Goal: Communication & Community: Answer question/provide support

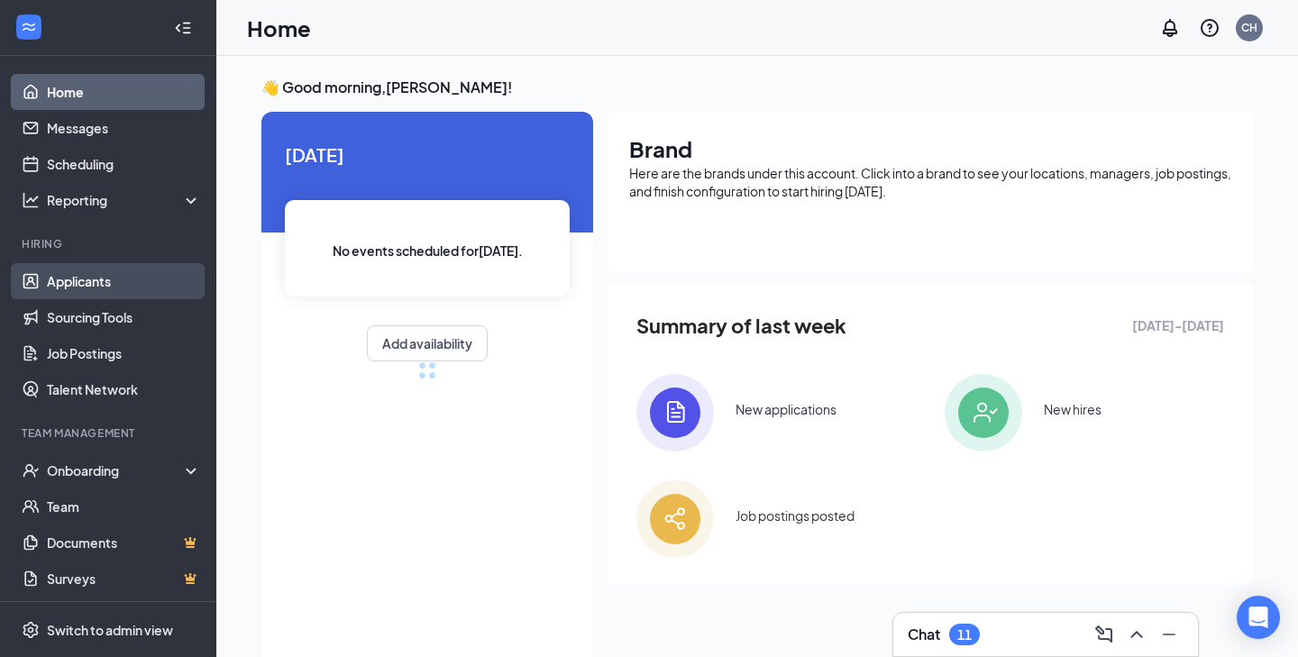
click at [80, 273] on link "Applicants" at bounding box center [124, 281] width 154 height 36
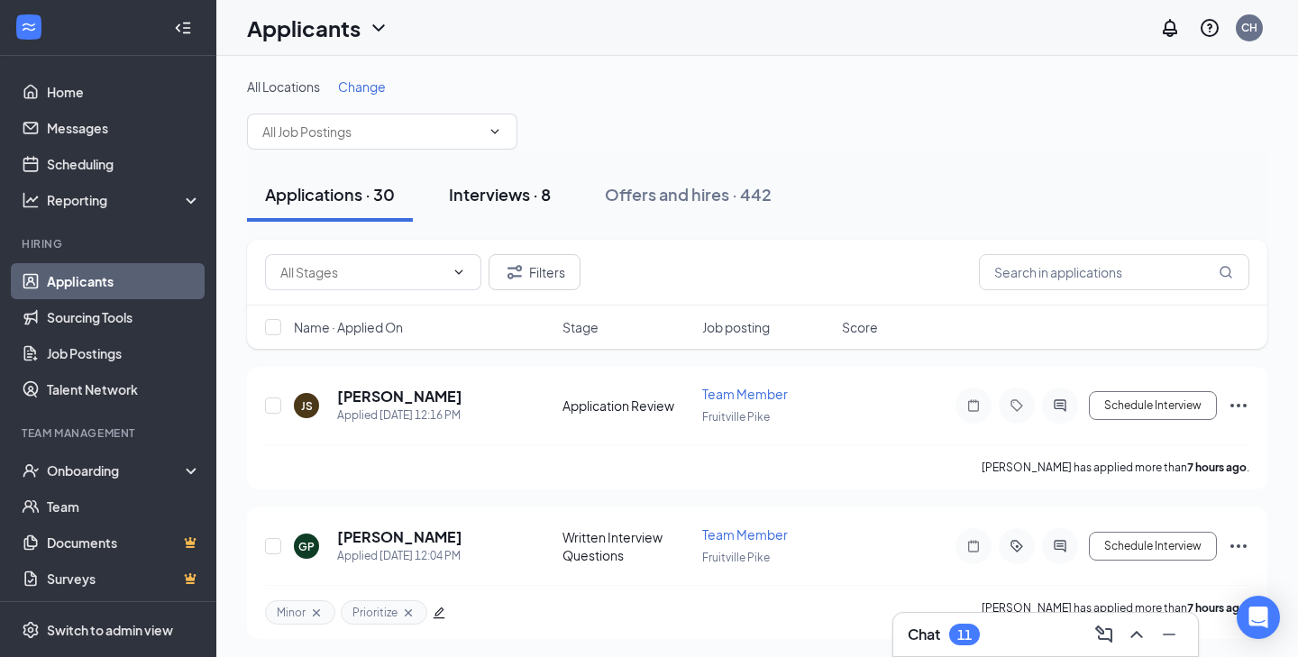
click at [523, 191] on div "Interviews · 8" at bounding box center [500, 194] width 102 height 23
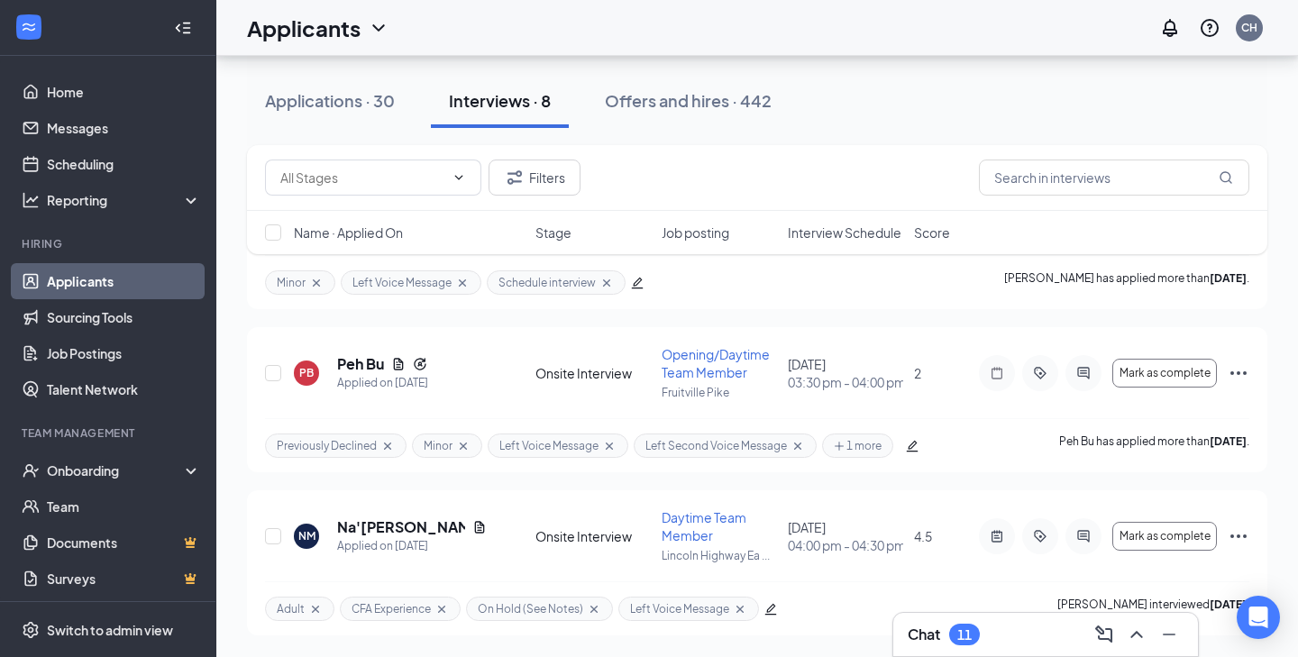
scroll to position [1016, 0]
click at [423, 526] on h5 "Na'[PERSON_NAME]" at bounding box center [401, 527] width 128 height 20
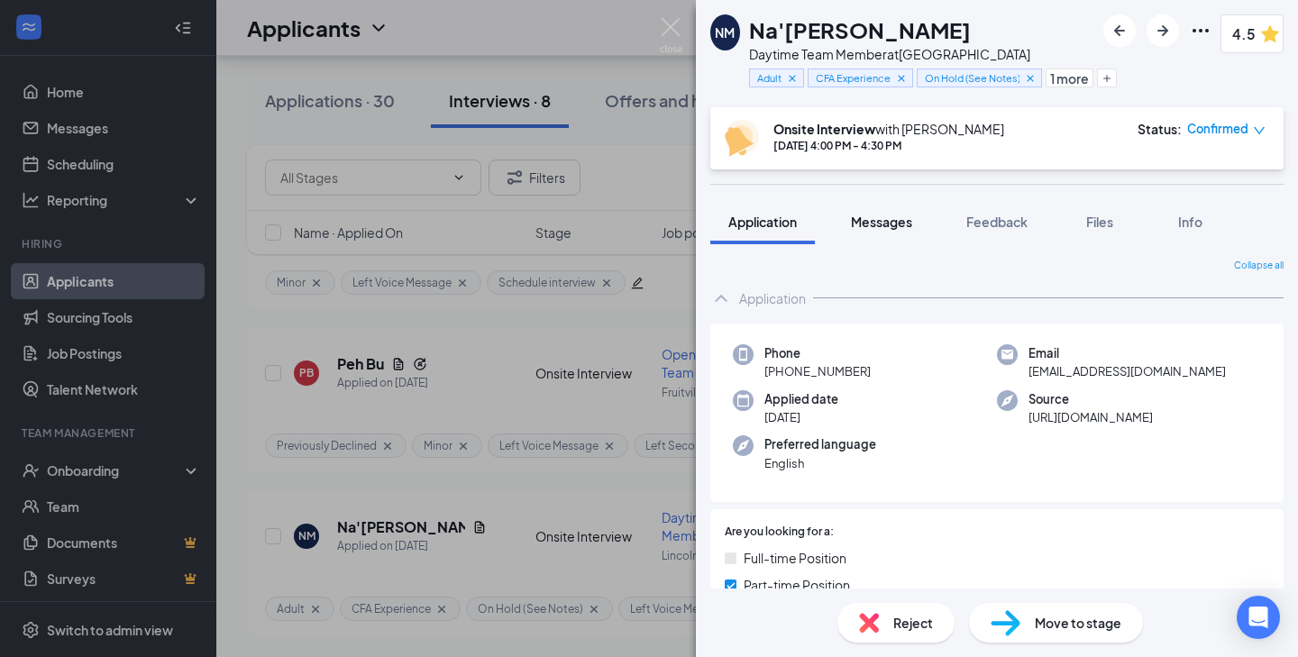
click at [886, 241] on button "Messages" at bounding box center [881, 221] width 97 height 45
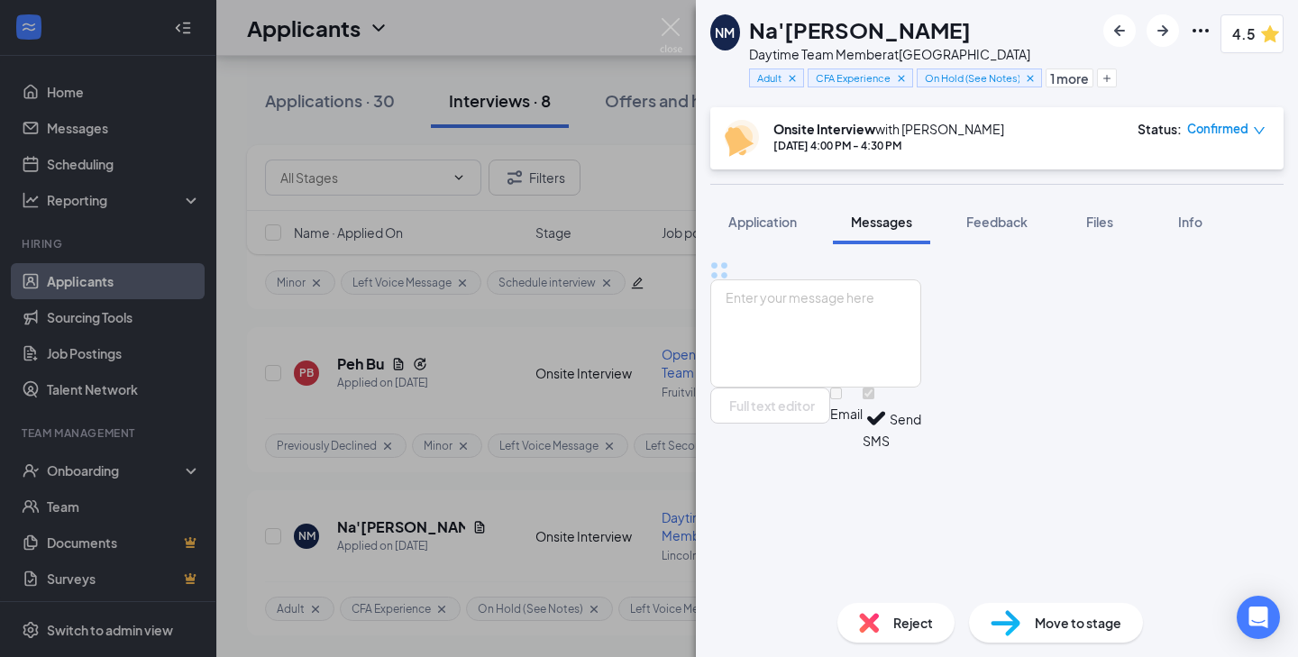
click at [878, 219] on span "Messages" at bounding box center [881, 222] width 61 height 16
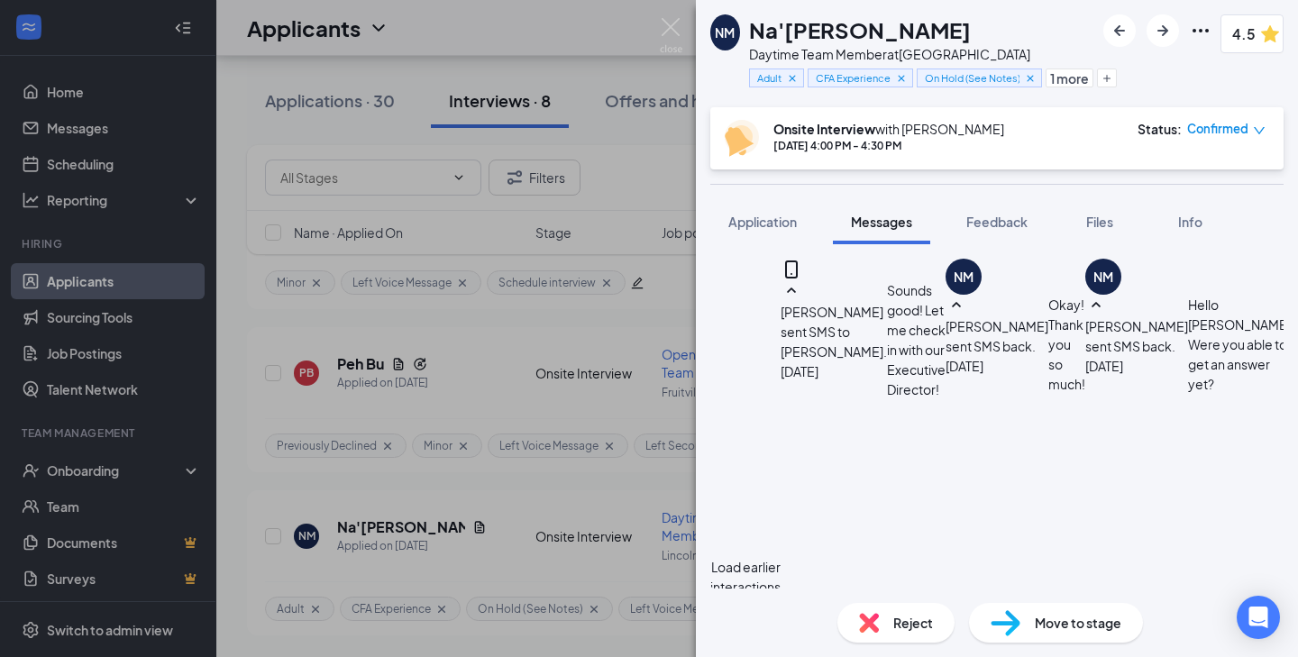
scroll to position [1135, 0]
type textarea "O"
type textarea "W"
type textarea "Another time I would have is 2:30 pm [DATE] would that work for you?"
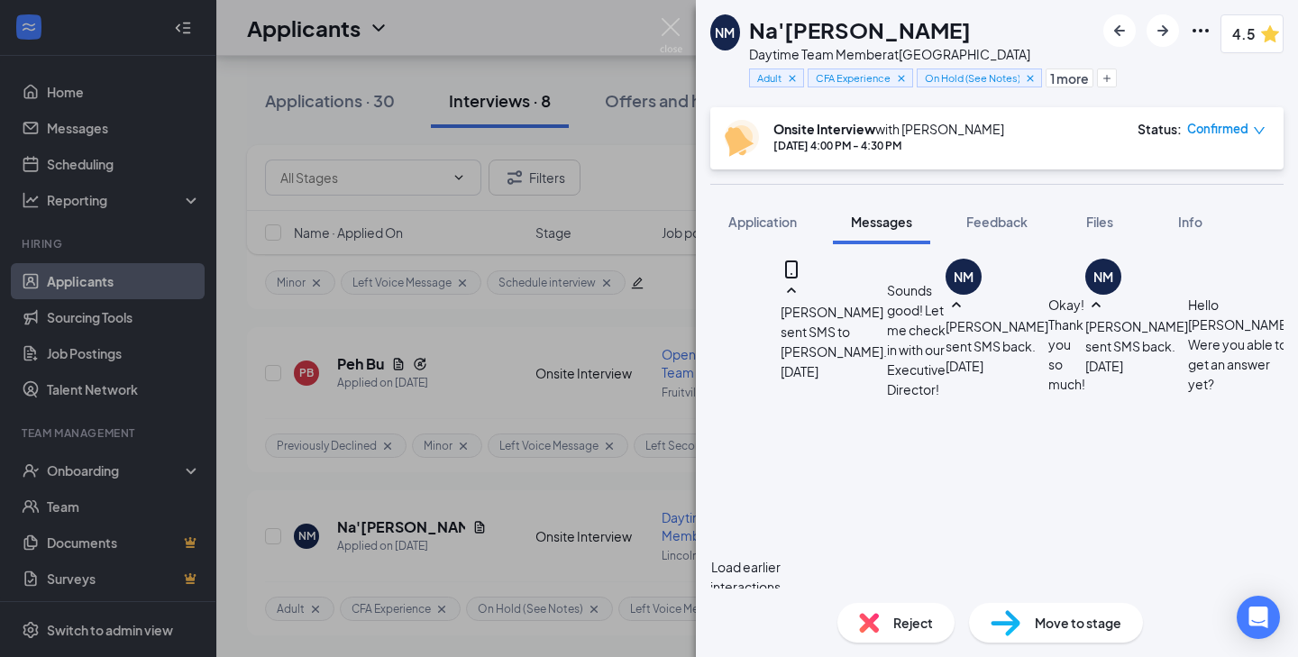
checkbox input "true"
click at [673, 22] on img at bounding box center [671, 35] width 23 height 35
